Goal: Transaction & Acquisition: Purchase product/service

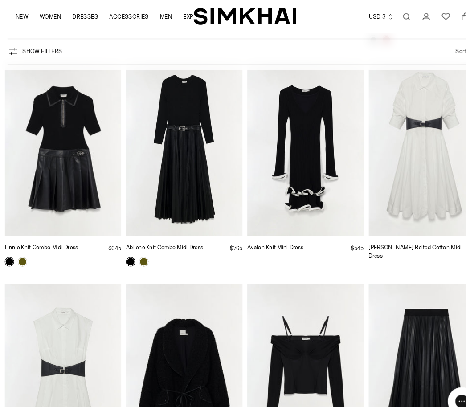
scroll to position [4298, 0]
click at [57, 232] on link "Linnie Knit Combo Midi Dress" at bounding box center [39, 235] width 70 height 6
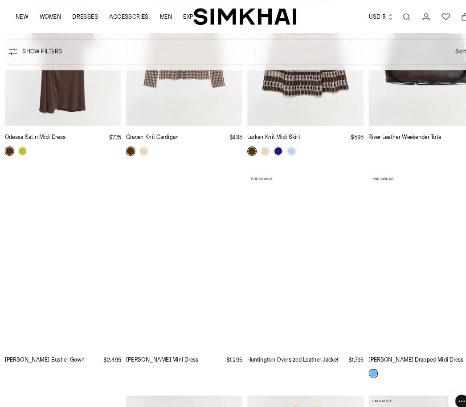
scroll to position [6752, 0]
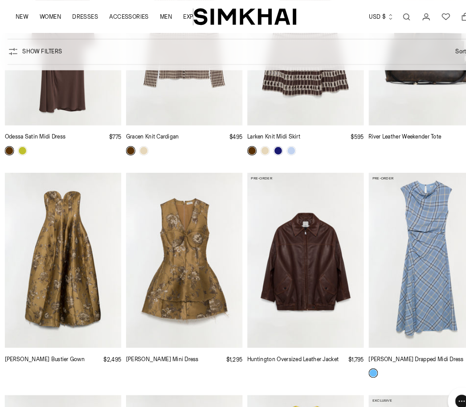
click at [163, 338] on link "Brynelle Jacquard Mini Dress" at bounding box center [154, 341] width 69 height 6
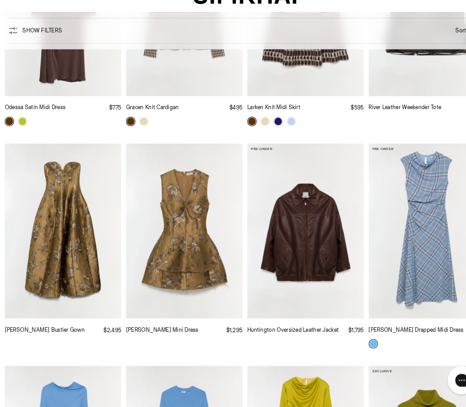
click at [58, 263] on img "Elaria Jacquard Bustier Gown" at bounding box center [59, 239] width 111 height 167
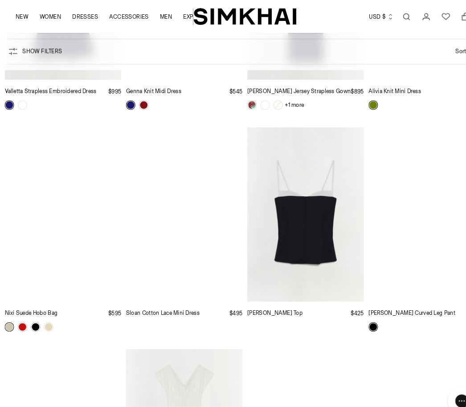
scroll to position [9338, 0]
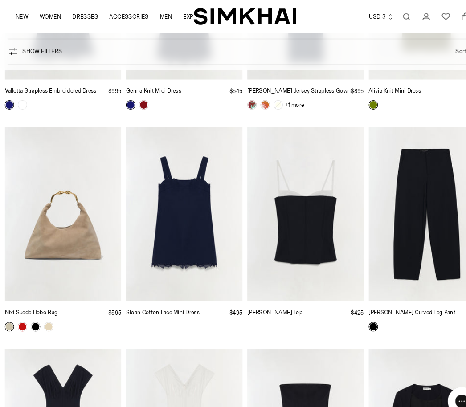
click at [81, 203] on img "Nixi Suede Hobo Bag" at bounding box center [59, 204] width 111 height 167
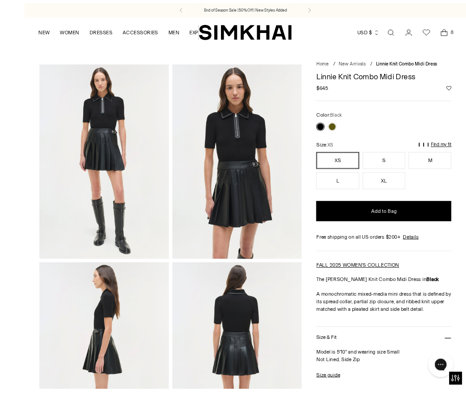
scroll to position [6, 0]
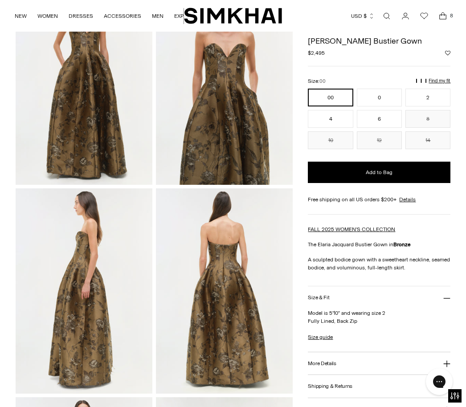
scroll to position [71, 0]
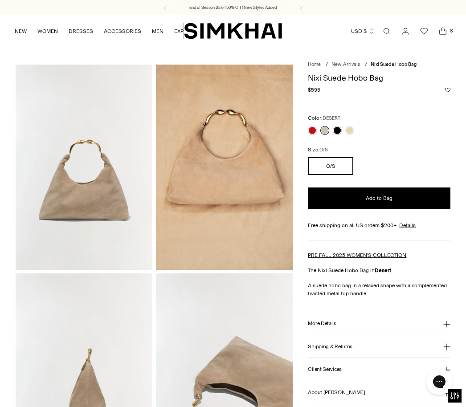
click at [349, 190] on button "Add to Bag" at bounding box center [379, 197] width 143 height 21
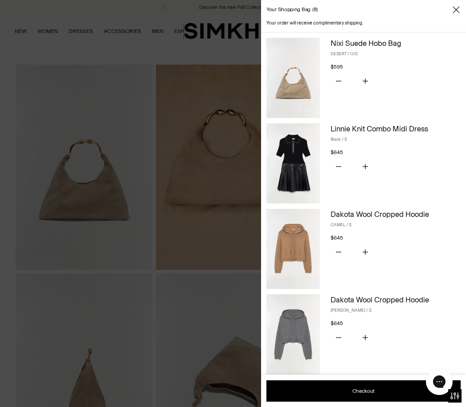
click at [462, 7] on div "Your shopping bag 8" at bounding box center [363, 10] width 205 height 20
click at [459, 11] on icon "Close" at bounding box center [455, 9] width 7 height 9
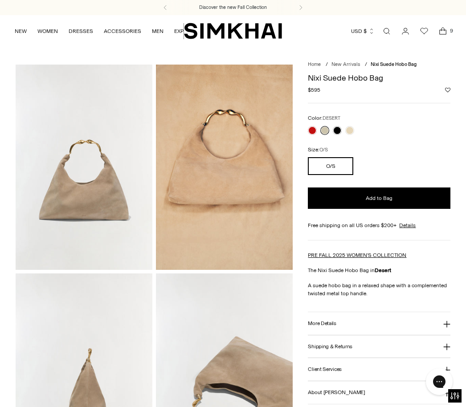
click at [389, 32] on link "Open search modal" at bounding box center [387, 31] width 18 height 18
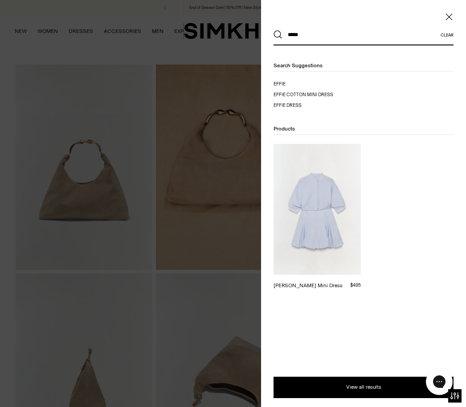
type input "*****"
click at [278, 35] on button "Search" at bounding box center [277, 34] width 9 height 9
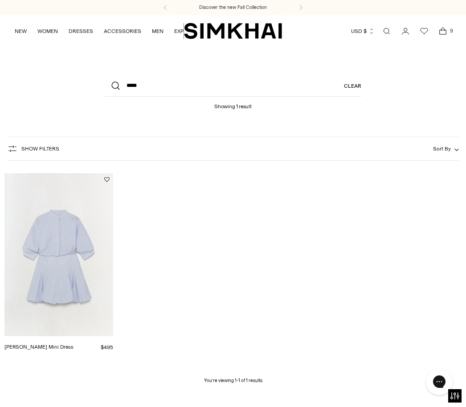
click at [81, 317] on img "Effie Cotton Mini Dress" at bounding box center [58, 254] width 109 height 163
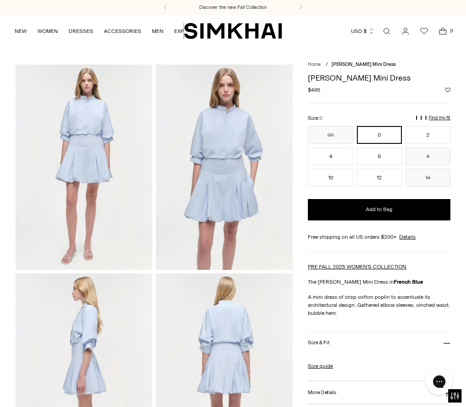
scroll to position [35, 0]
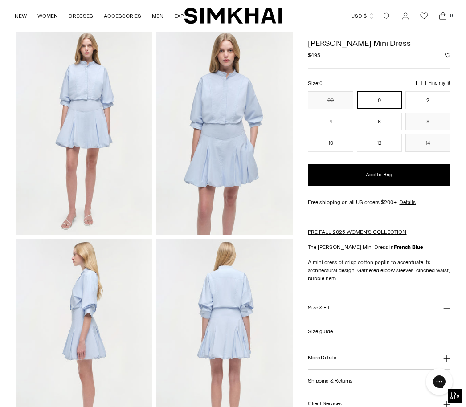
click at [325, 335] on link "Size guide" at bounding box center [320, 331] width 25 height 8
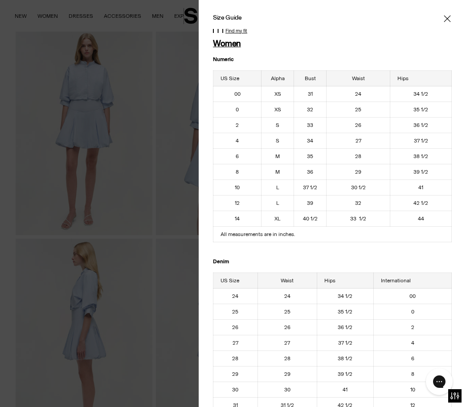
click at [448, 18] on icon "Close" at bounding box center [447, 18] width 7 height 7
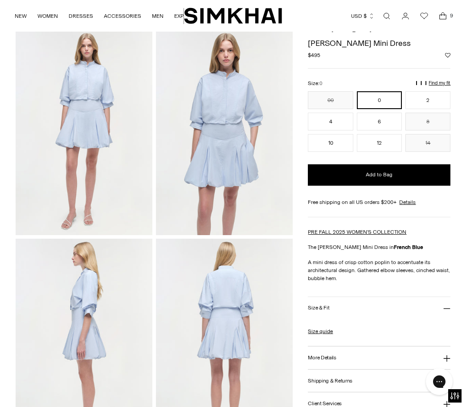
scroll to position [0, 0]
